Goal: Navigation & Orientation: Find specific page/section

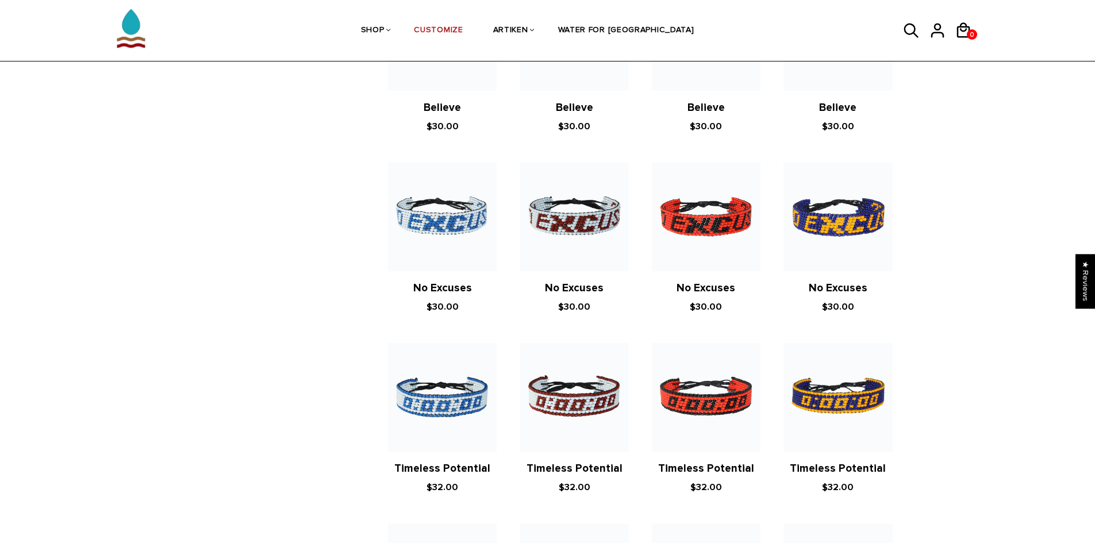
scroll to position [517, 0]
click at [584, 289] on link "No Excuses" at bounding box center [574, 287] width 59 height 13
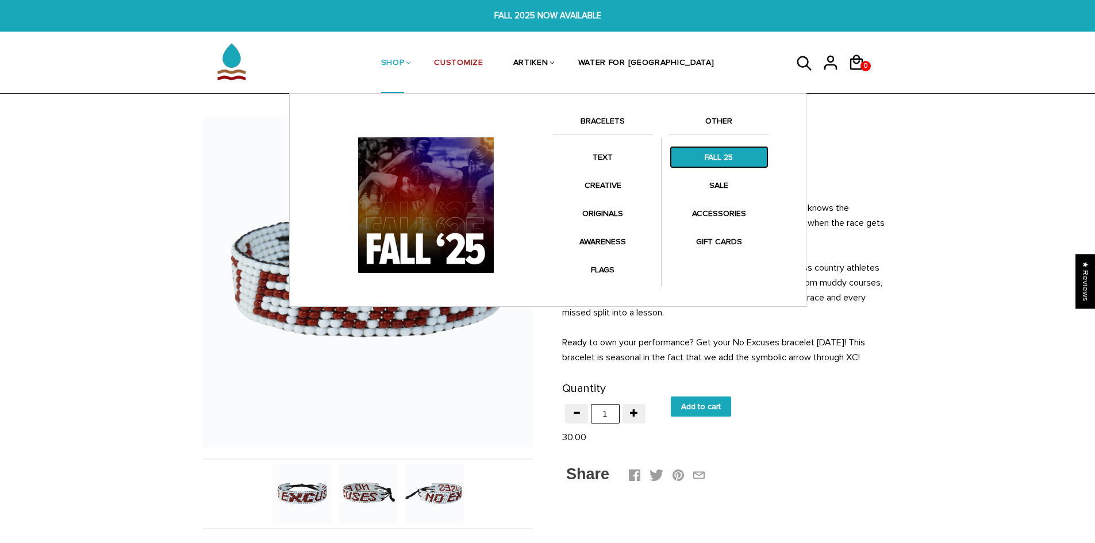
click at [708, 161] on link "FALL 25" at bounding box center [718, 157] width 99 height 22
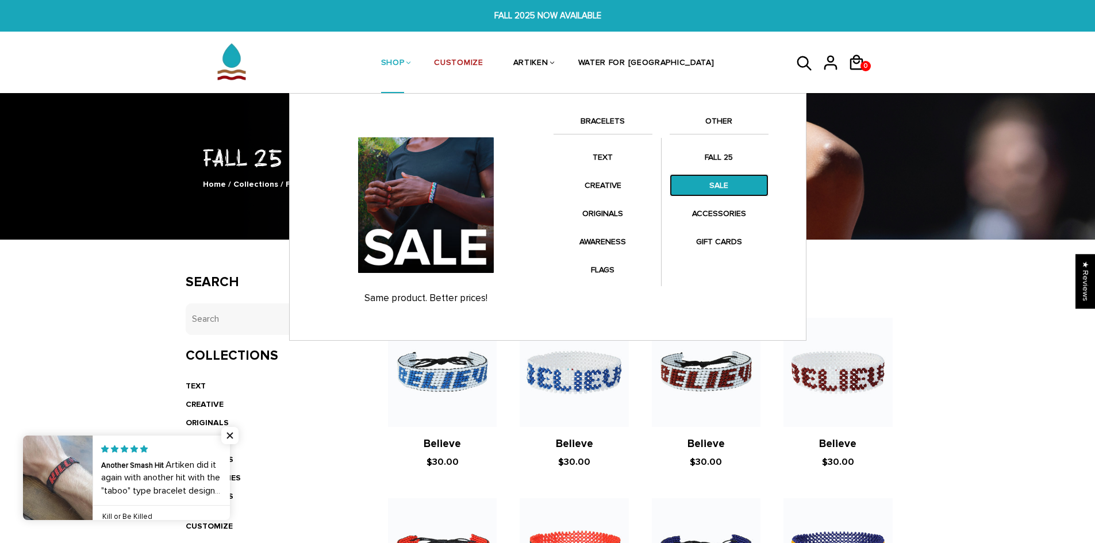
click at [711, 189] on link "SALE" at bounding box center [718, 185] width 99 height 22
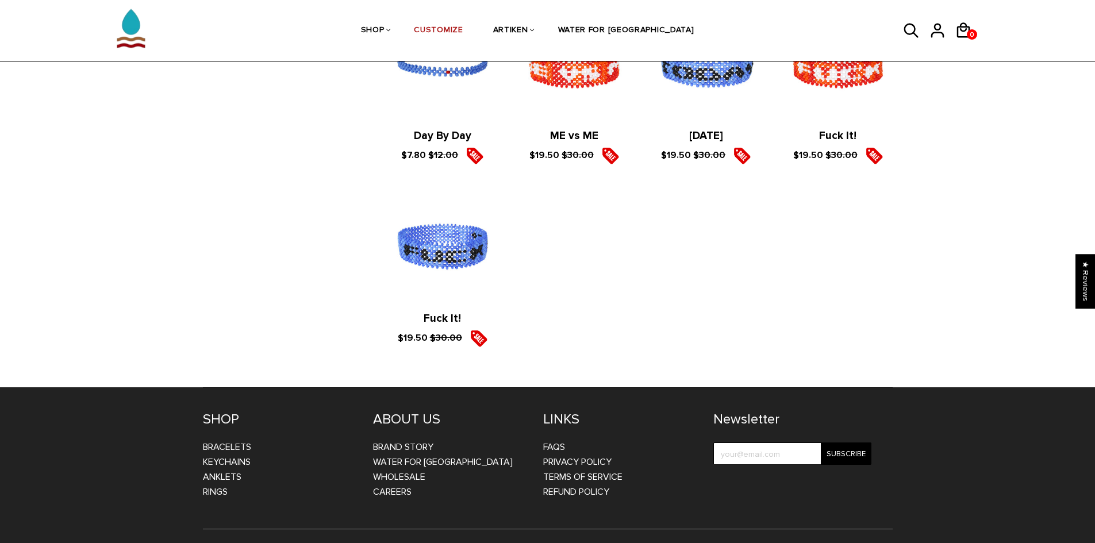
scroll to position [1520, 0]
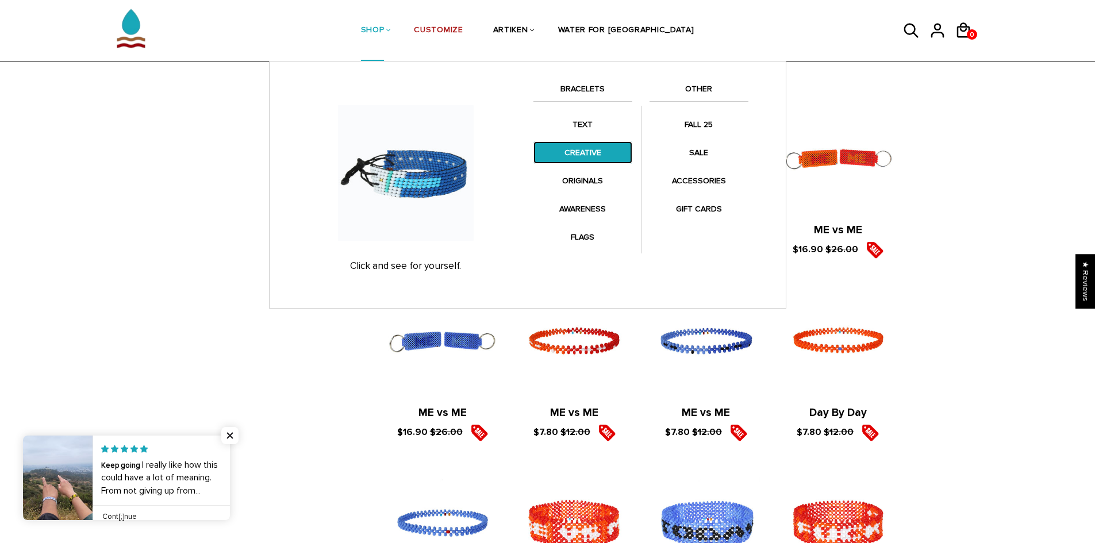
click at [574, 151] on link "CREATIVE" at bounding box center [582, 152] width 99 height 22
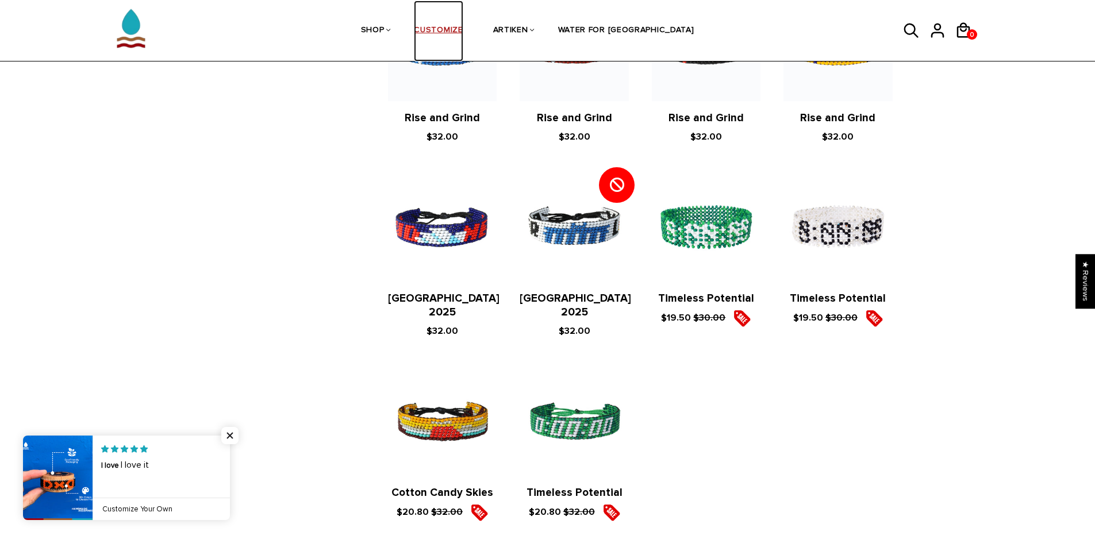
scroll to position [1237, 0]
